Goal: Information Seeking & Learning: Check status

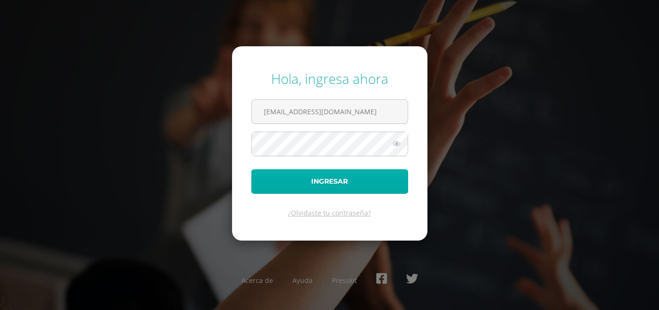
type input "ctanchezdb25@gmail.com"
click at [330, 181] on button "Ingresar" at bounding box center [329, 181] width 157 height 25
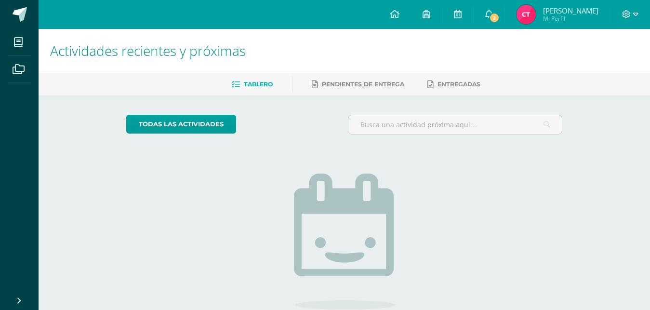
click at [532, 15] on img at bounding box center [526, 14] width 19 height 19
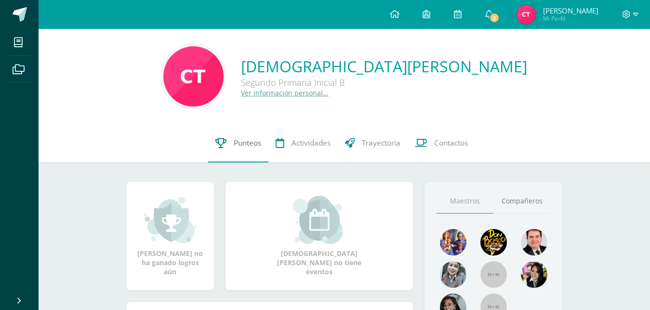
click at [243, 140] on span "Punteos" at bounding box center [247, 143] width 27 height 10
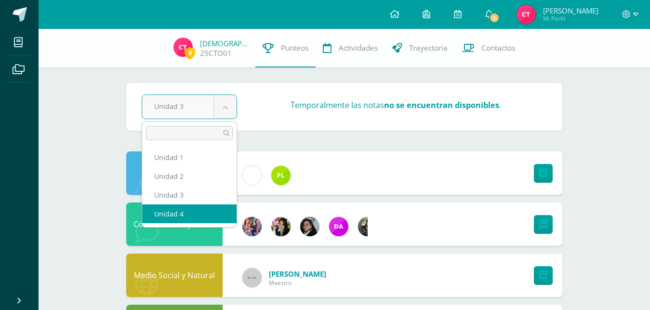
select select "Unidad 4"
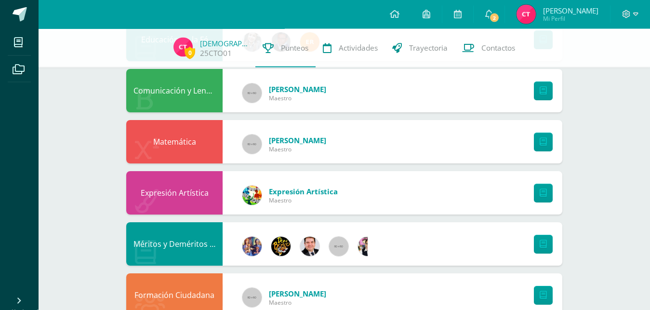
scroll to position [457, 0]
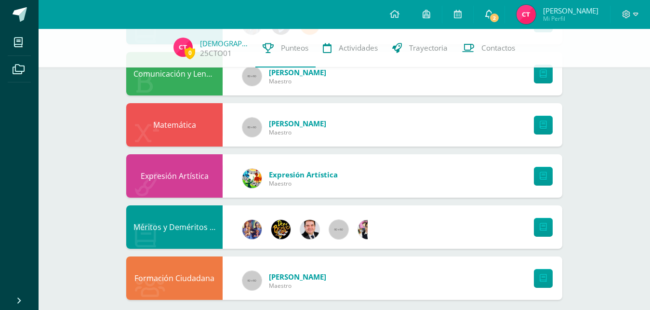
click at [482, 12] on link "2" at bounding box center [489, 14] width 31 height 29
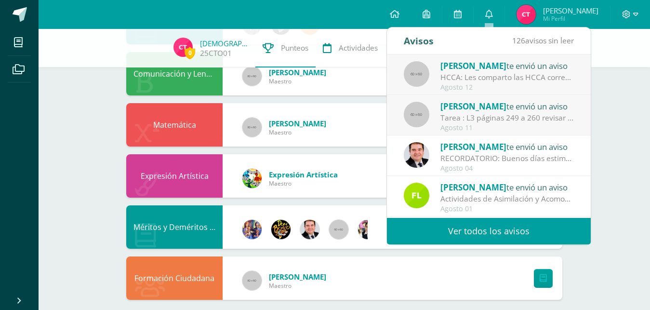
click at [484, 111] on span "[PERSON_NAME]" at bounding box center [474, 106] width 66 height 11
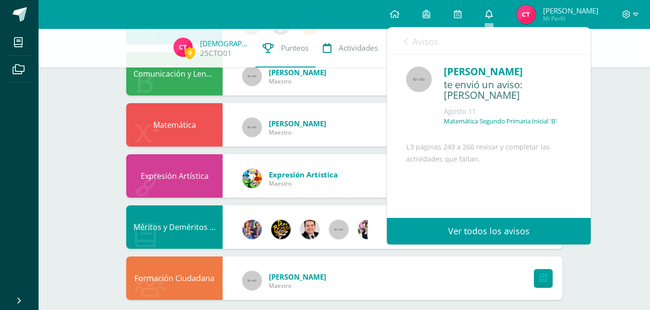
click at [495, 14] on link "0" at bounding box center [489, 14] width 31 height 29
